Goal: Download file/media

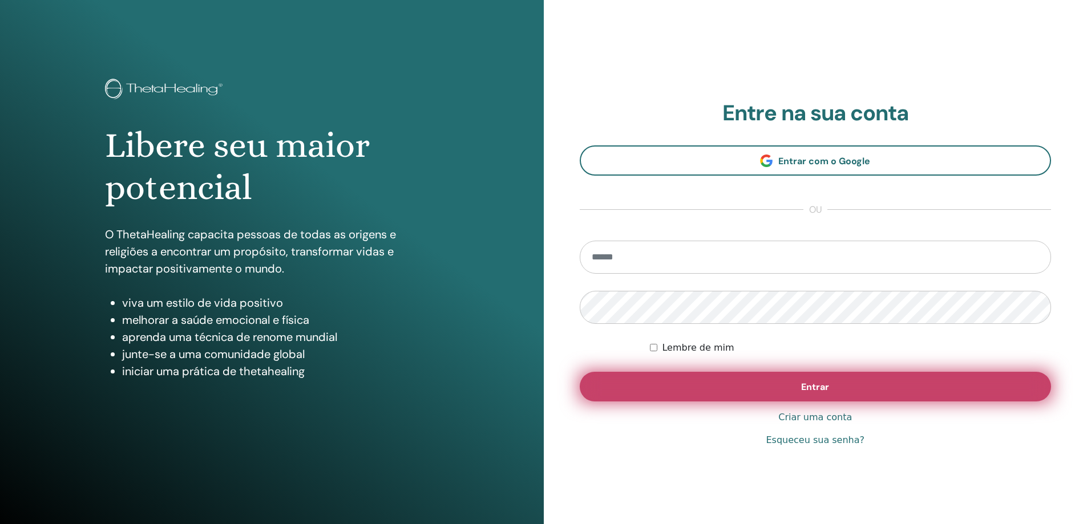
type input "**********"
click at [762, 379] on button "Entrar" at bounding box center [816, 387] width 472 height 30
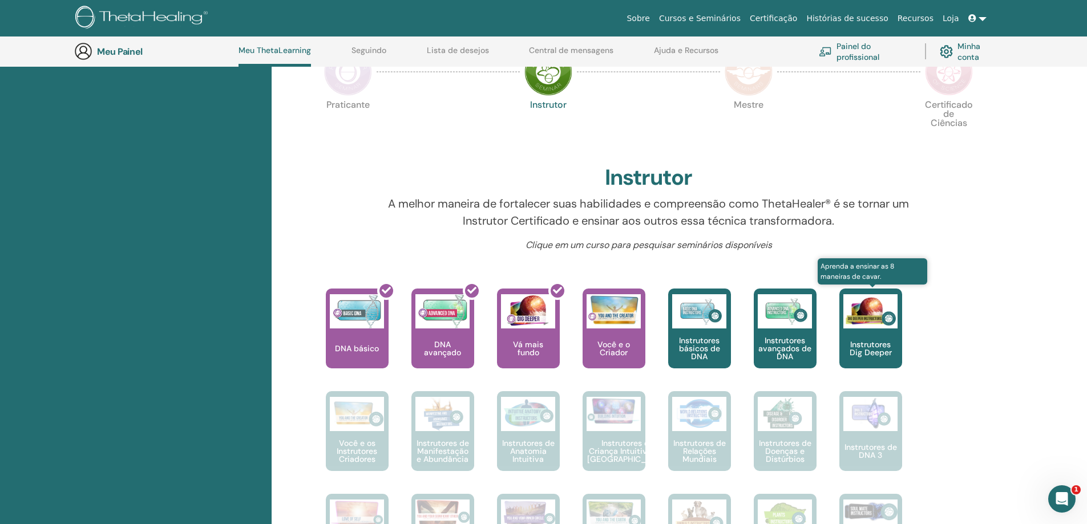
click at [879, 336] on div "Instrutores Dig Deeper" at bounding box center [870, 329] width 63 height 80
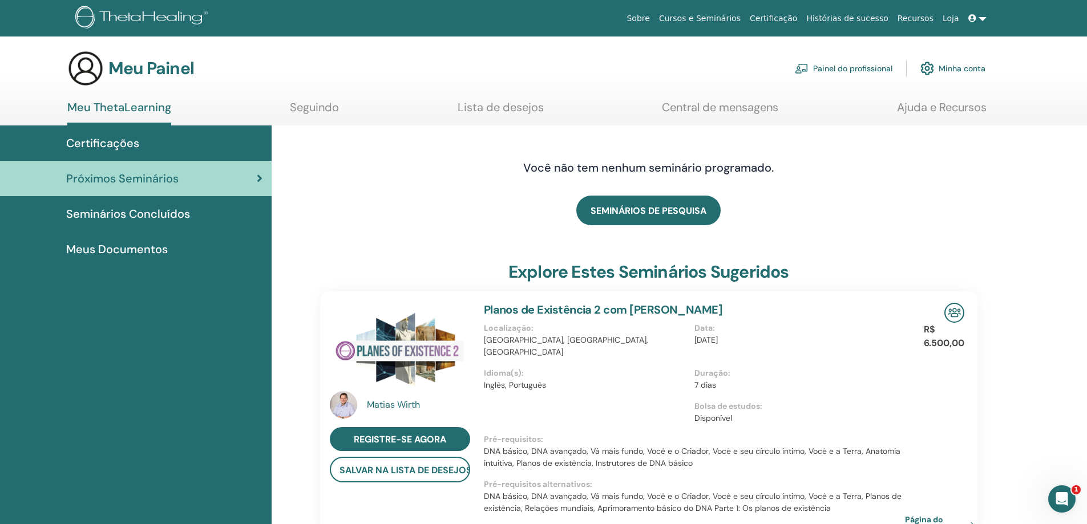
click at [174, 220] on font "Seminários Concluídos" at bounding box center [128, 214] width 124 height 15
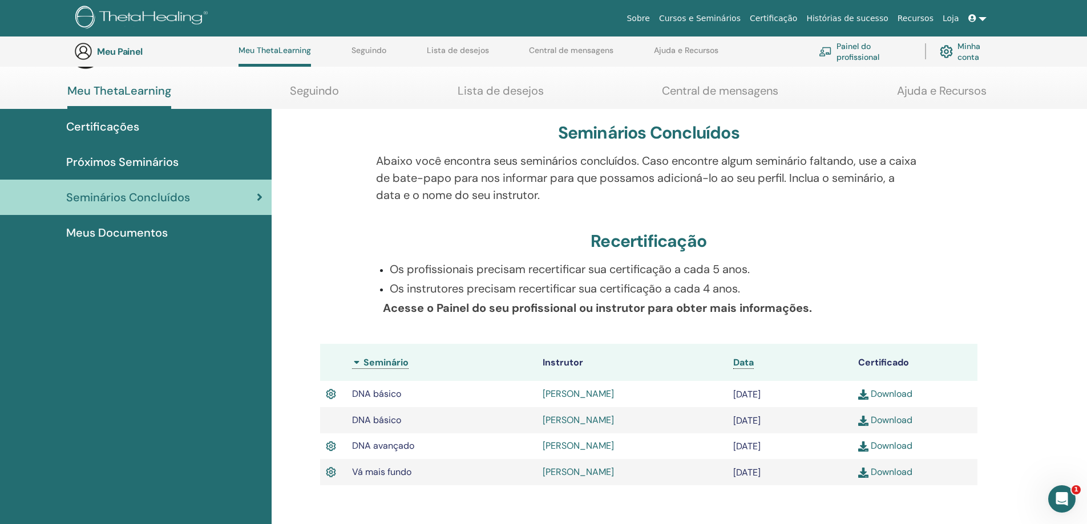
scroll to position [201, 0]
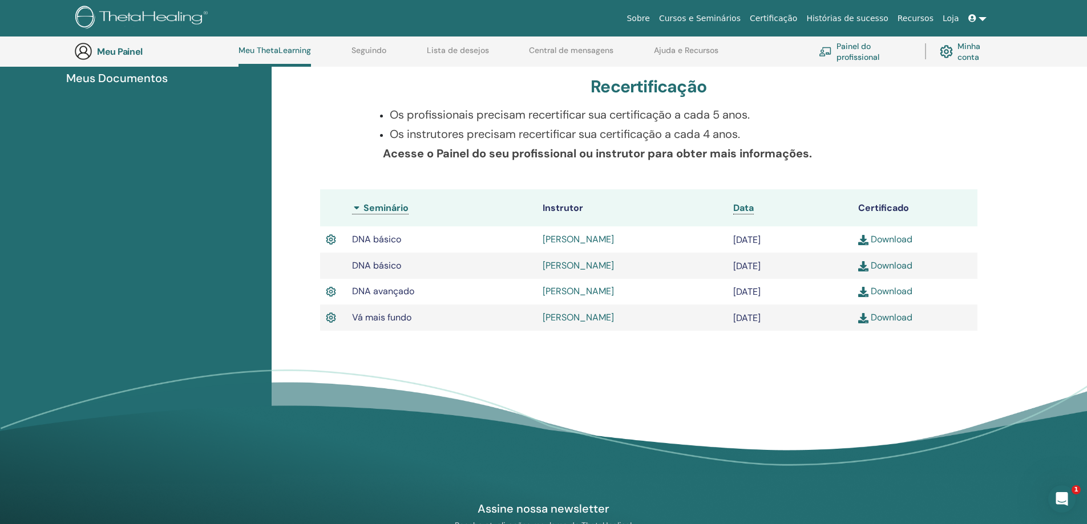
click at [883, 318] on font "Download" at bounding box center [892, 318] width 42 height 12
